Goal: Information Seeking & Learning: Check status

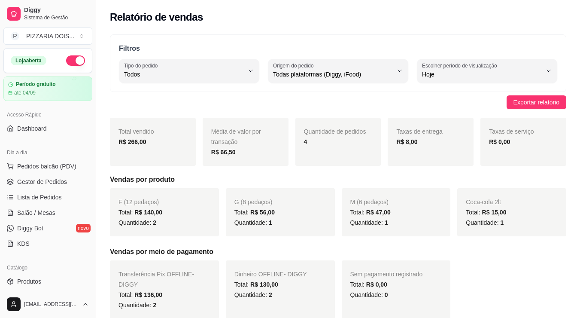
select select "ALL"
select select "0"
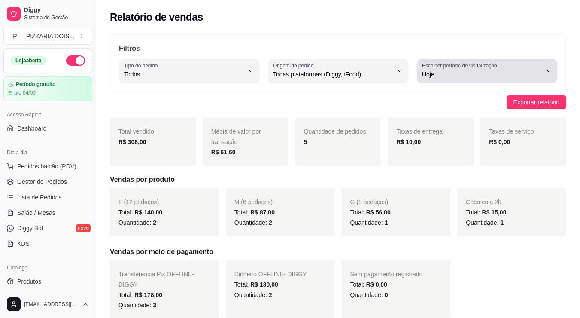
click at [489, 79] on span "Hoje" at bounding box center [482, 74] width 120 height 9
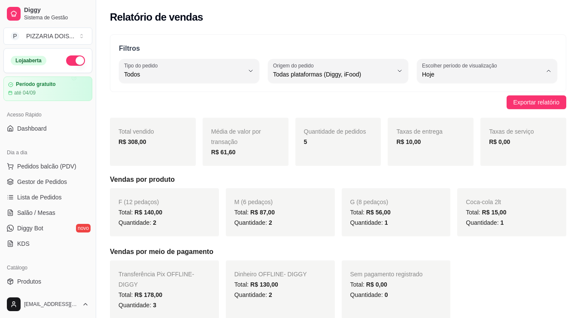
click at [482, 148] on span "7 dias" at bounding box center [484, 144] width 101 height 8
type input "7"
select select "7"
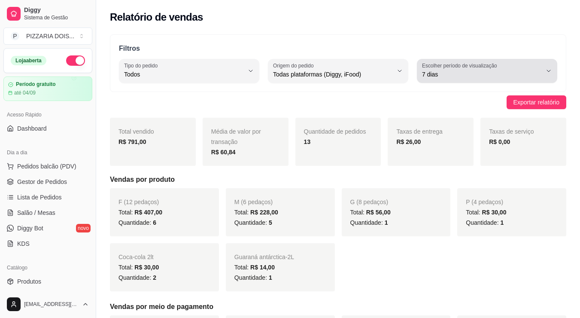
click at [456, 79] on span "7 dias" at bounding box center [482, 74] width 120 height 9
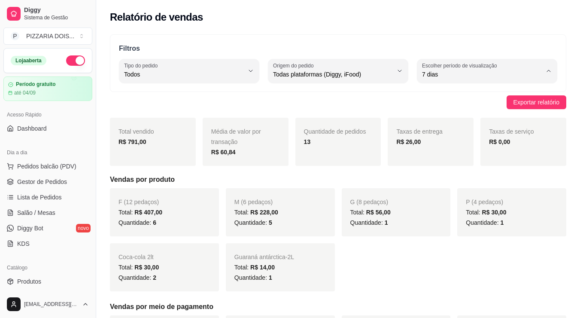
click at [451, 119] on span "Hoje" at bounding box center [484, 115] width 101 height 8
type input "0"
select select "0"
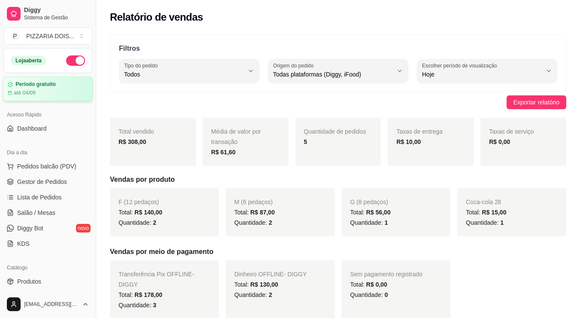
click at [65, 96] on div "até 04/09" at bounding box center [48, 92] width 80 height 7
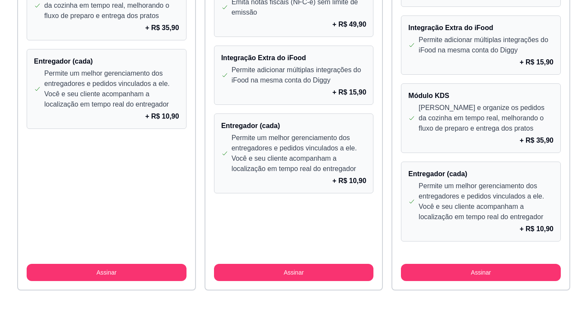
scroll to position [1203, 0]
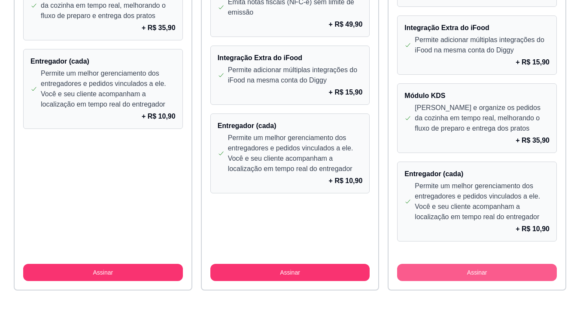
click at [502, 264] on button "Assinar" at bounding box center [477, 272] width 160 height 17
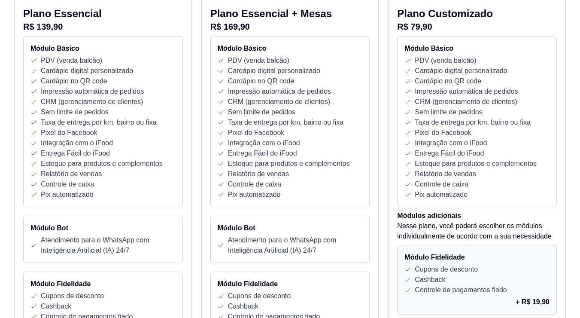
scroll to position [0, 0]
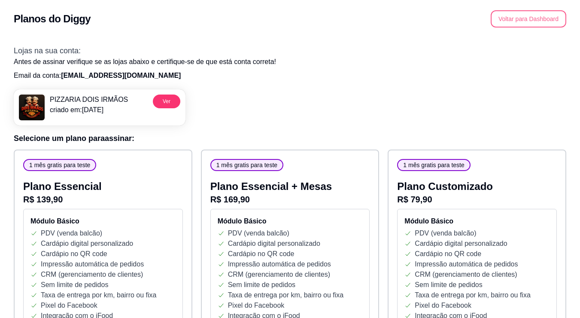
click at [517, 22] on button "Voltar para Dashboard" at bounding box center [529, 18] width 76 height 17
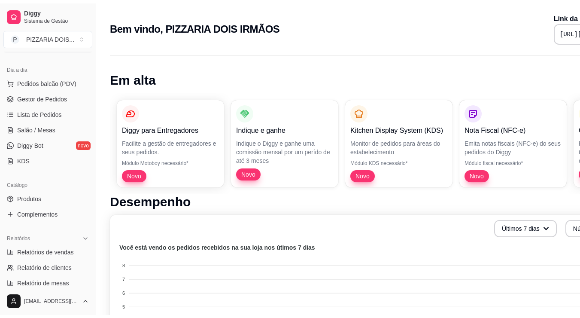
scroll to position [129, 0]
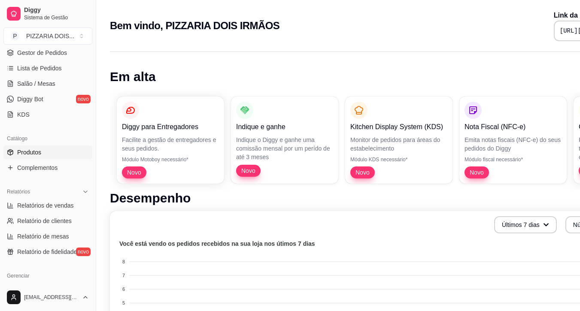
click at [58, 159] on link "Produtos" at bounding box center [47, 153] width 89 height 14
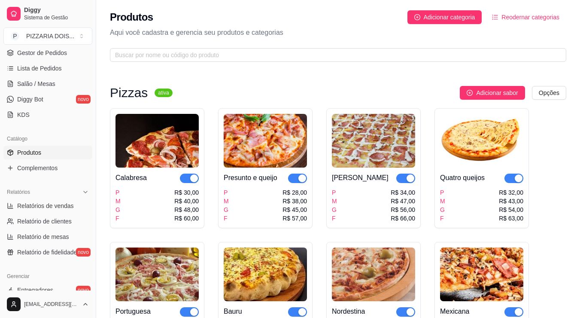
scroll to position [215, 0]
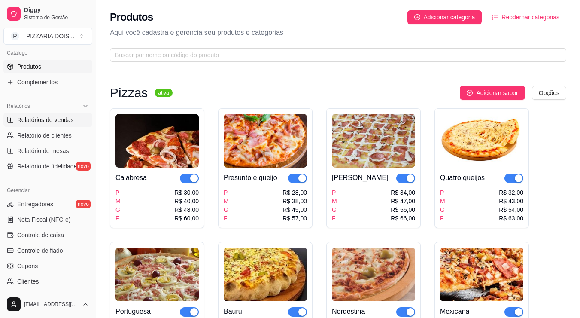
click at [60, 124] on span "Relatórios de vendas" at bounding box center [45, 120] width 57 height 9
select select "ALL"
select select "0"
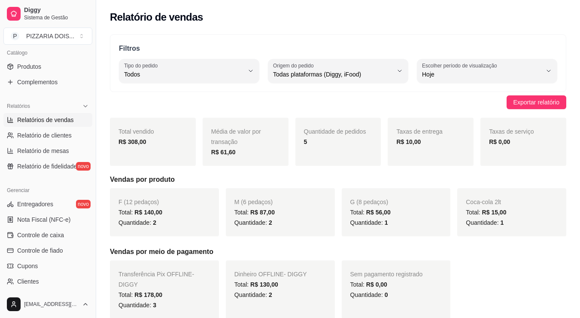
scroll to position [410, 0]
